Goal: Task Accomplishment & Management: Manage account settings

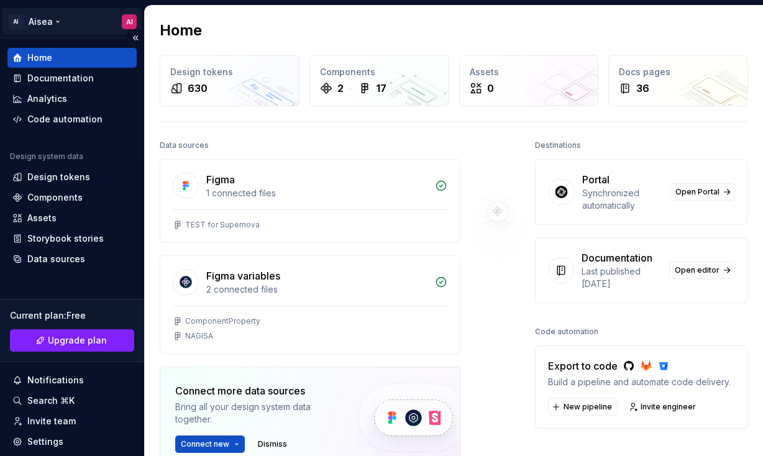
click at [28, 26] on html "AI Aisea AI Home Documentation Analytics Code automation Design system data Des…" at bounding box center [381, 228] width 763 height 456
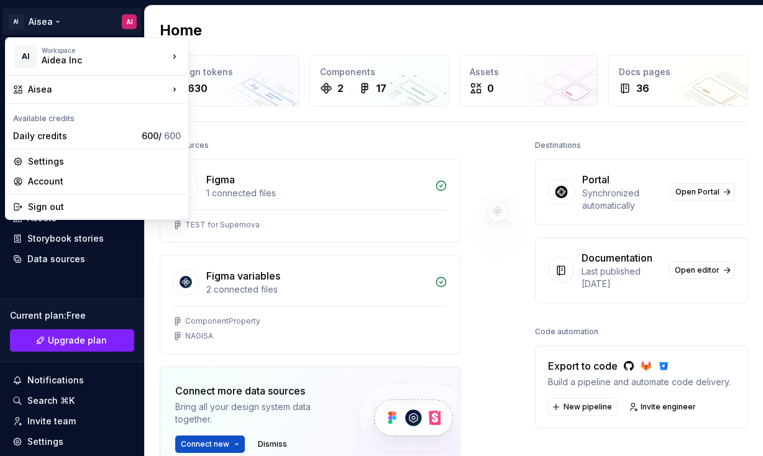
click at [273, 15] on html "AI Aisea AI Home Documentation Analytics Code automation Design system data Des…" at bounding box center [381, 228] width 763 height 456
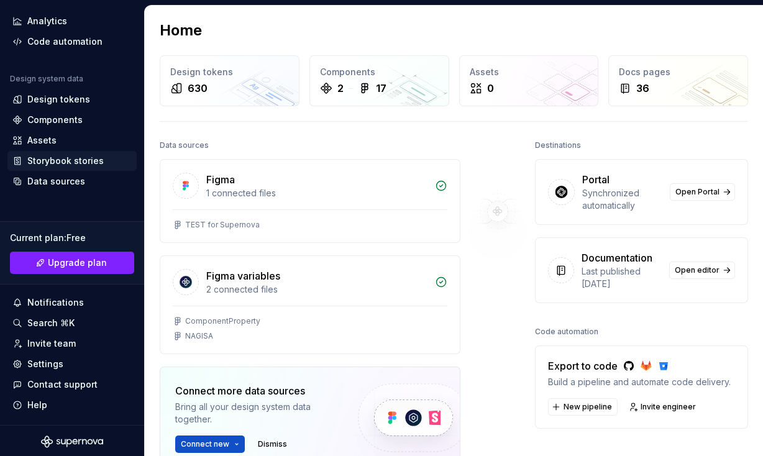
scroll to position [79, 0]
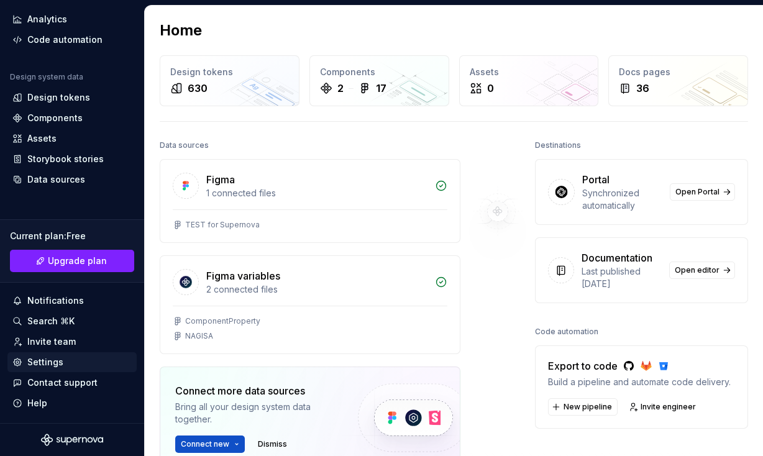
click at [65, 363] on div "Settings" at bounding box center [71, 362] width 119 height 12
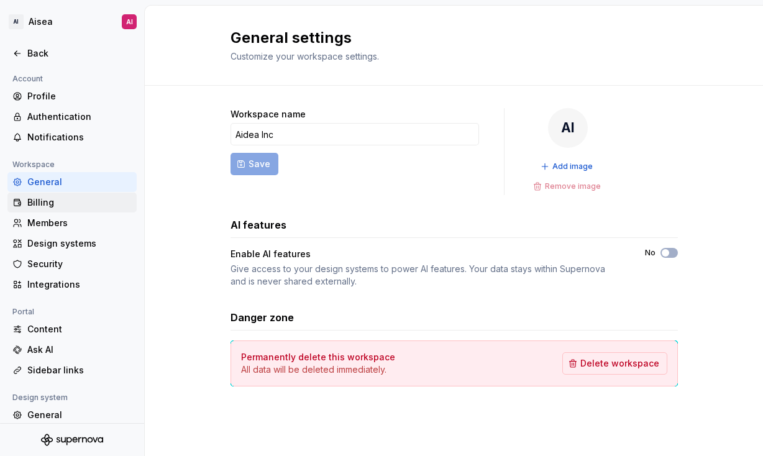
click at [58, 202] on div "Billing" at bounding box center [79, 202] width 104 height 12
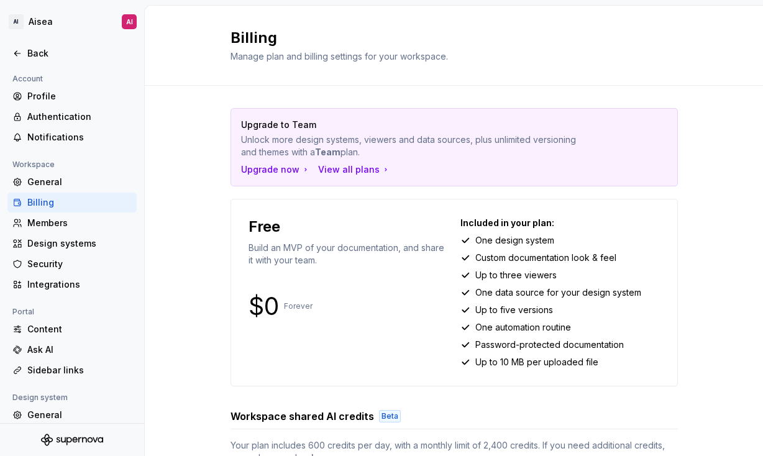
click at [210, 234] on div "Upgrade to Team Unlock more design systems, viewers and data sources, plus unli…" at bounding box center [454, 334] width 618 height 496
